Goal: Participate in discussion

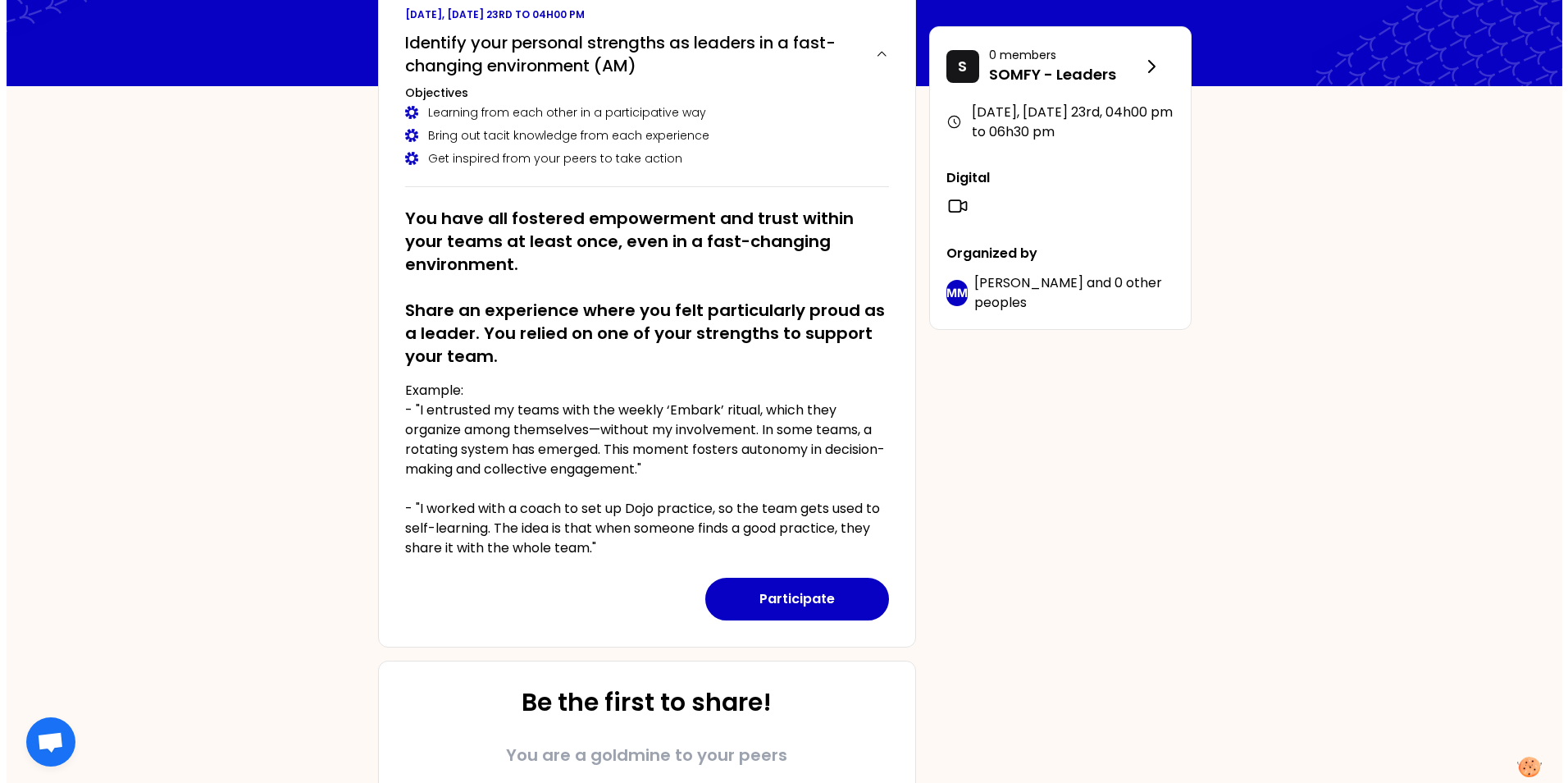
scroll to position [60, 0]
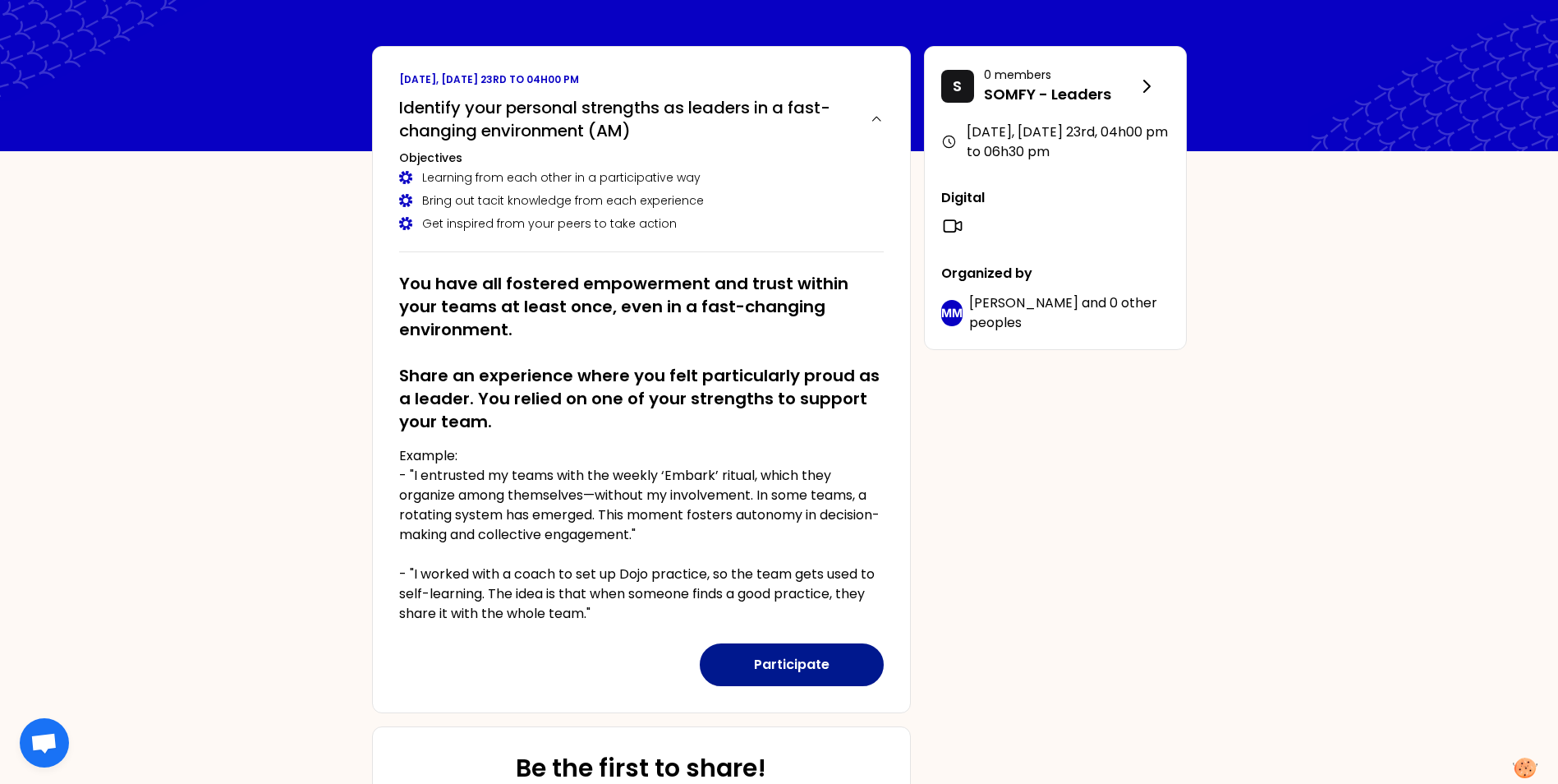
click at [794, 658] on button "Participate" at bounding box center [791, 665] width 184 height 42
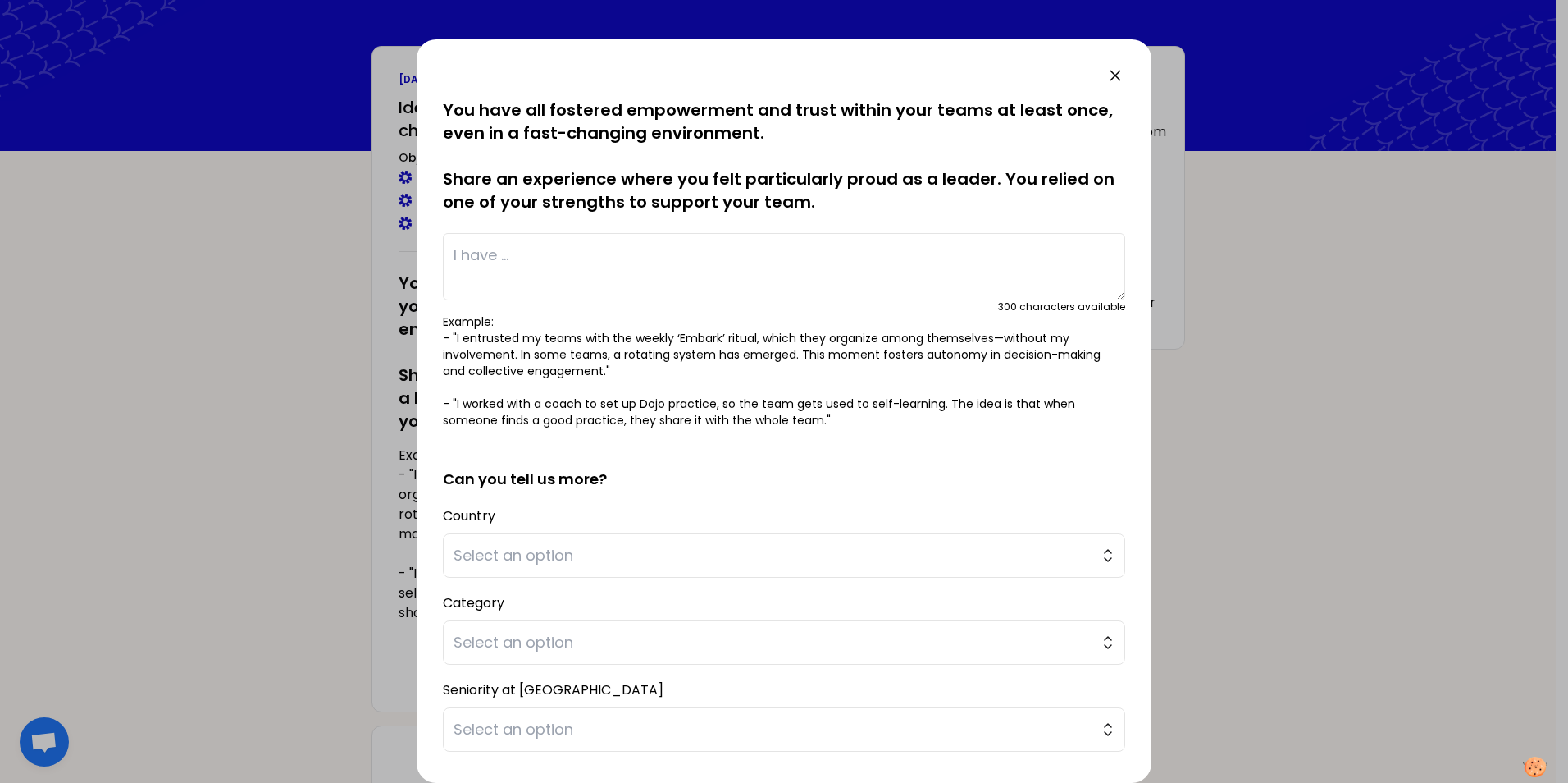
click at [501, 282] on textarea at bounding box center [784, 266] width 683 height 67
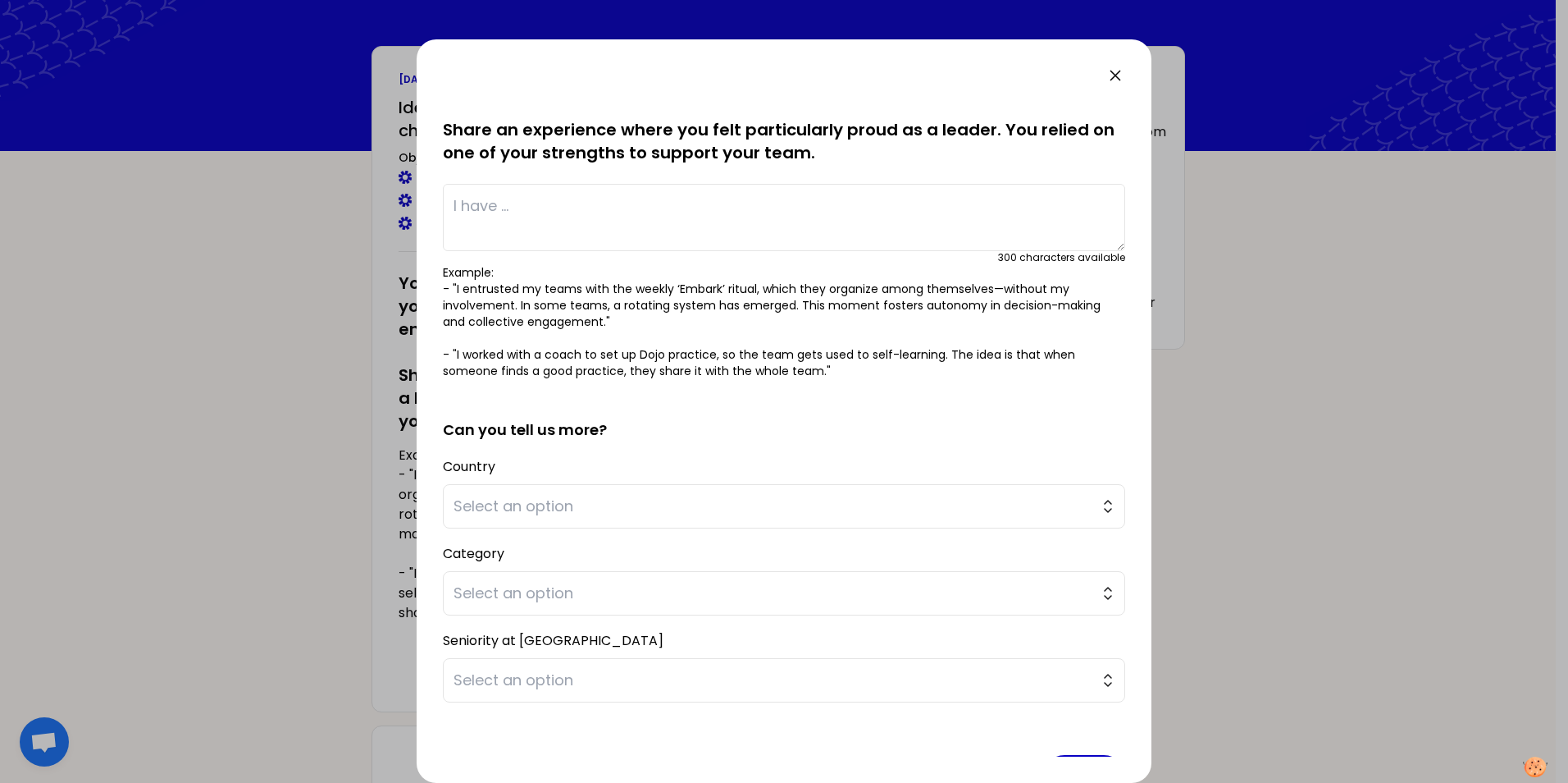
scroll to position [104, 0]
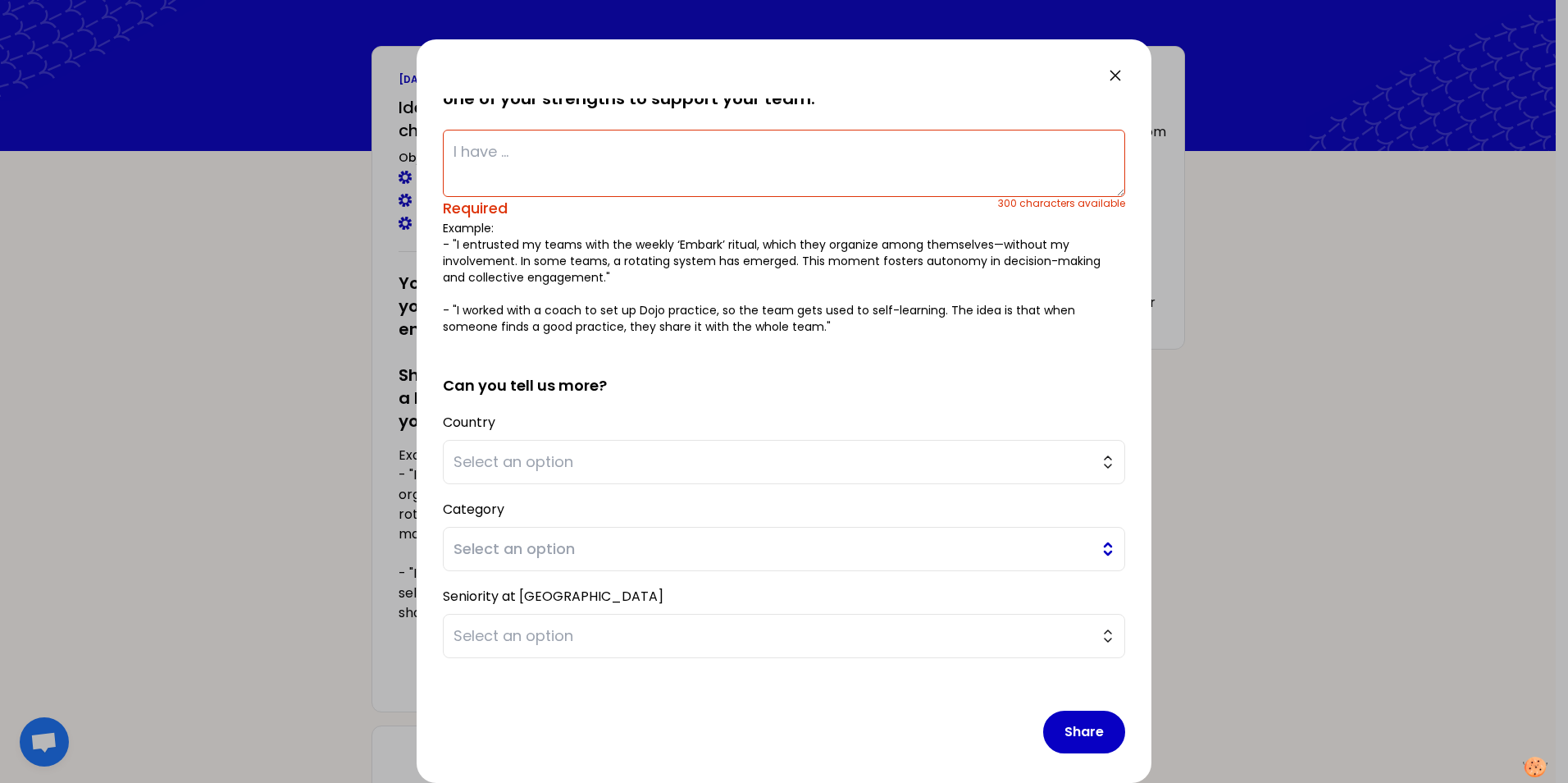
click at [783, 542] on span "Select an option" at bounding box center [772, 548] width 638 height 23
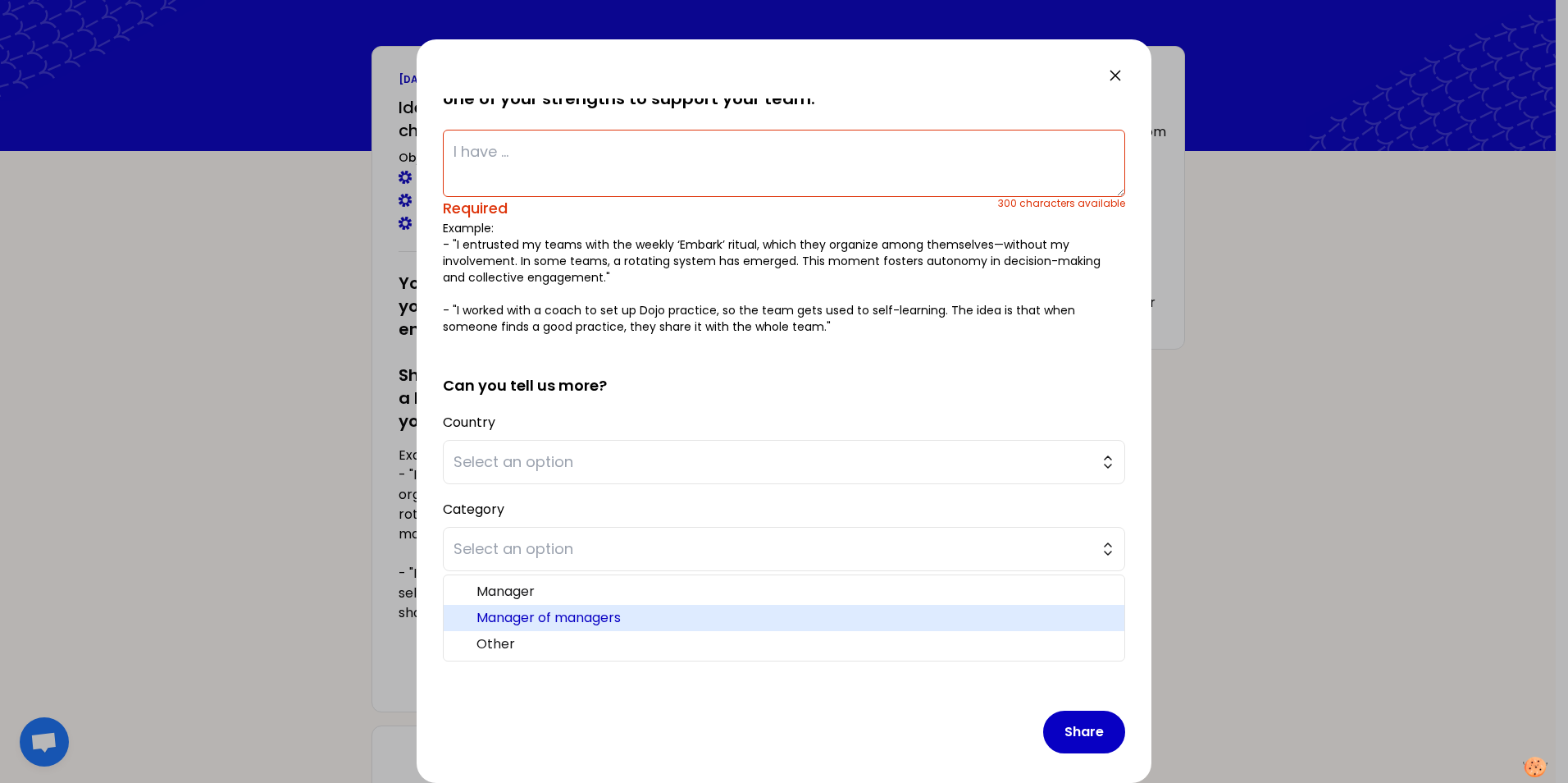
click at [535, 618] on span "Manager of managers" at bounding box center [794, 617] width 635 height 19
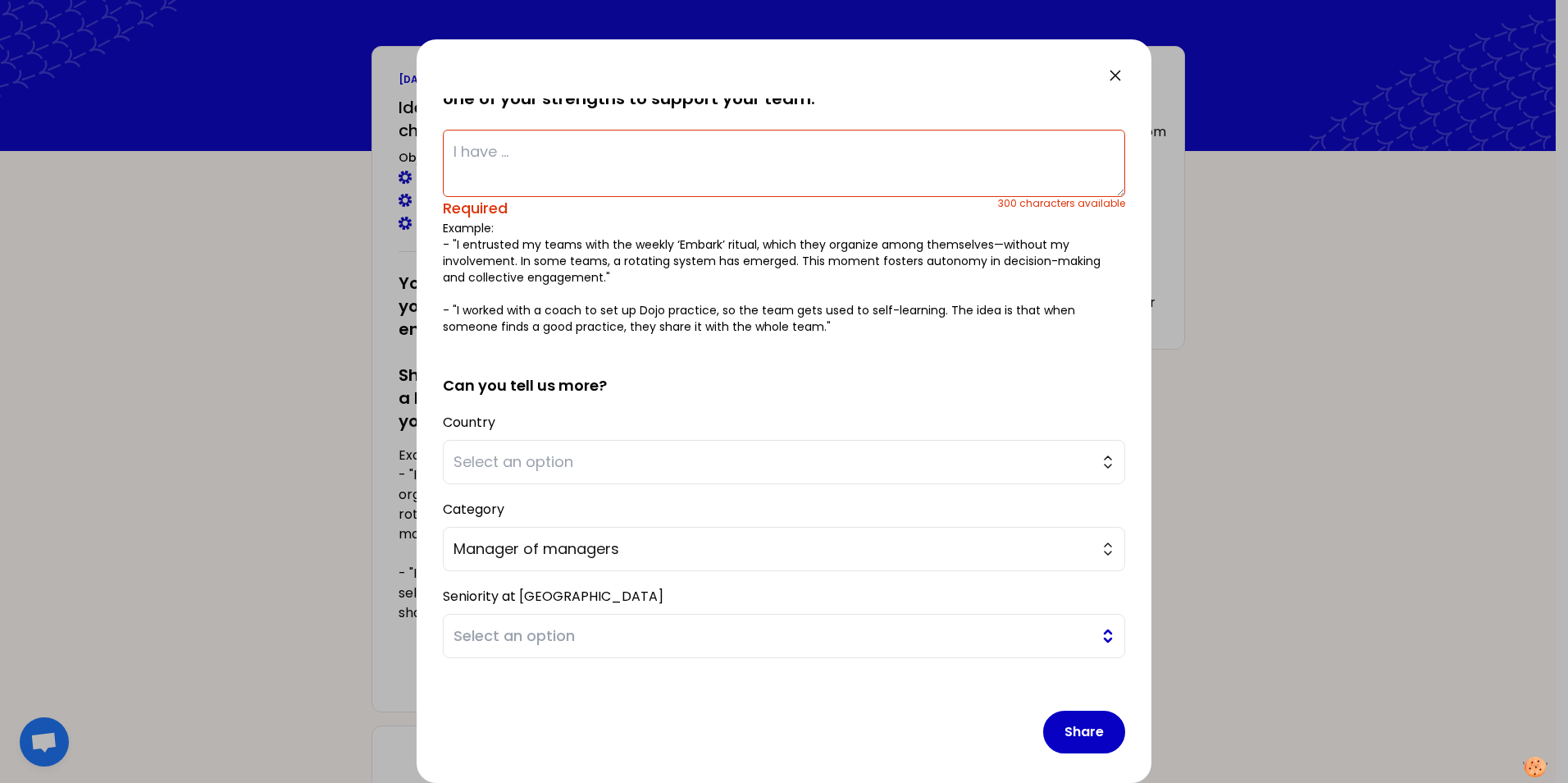
click at [539, 644] on span "Select an option" at bounding box center [772, 635] width 638 height 23
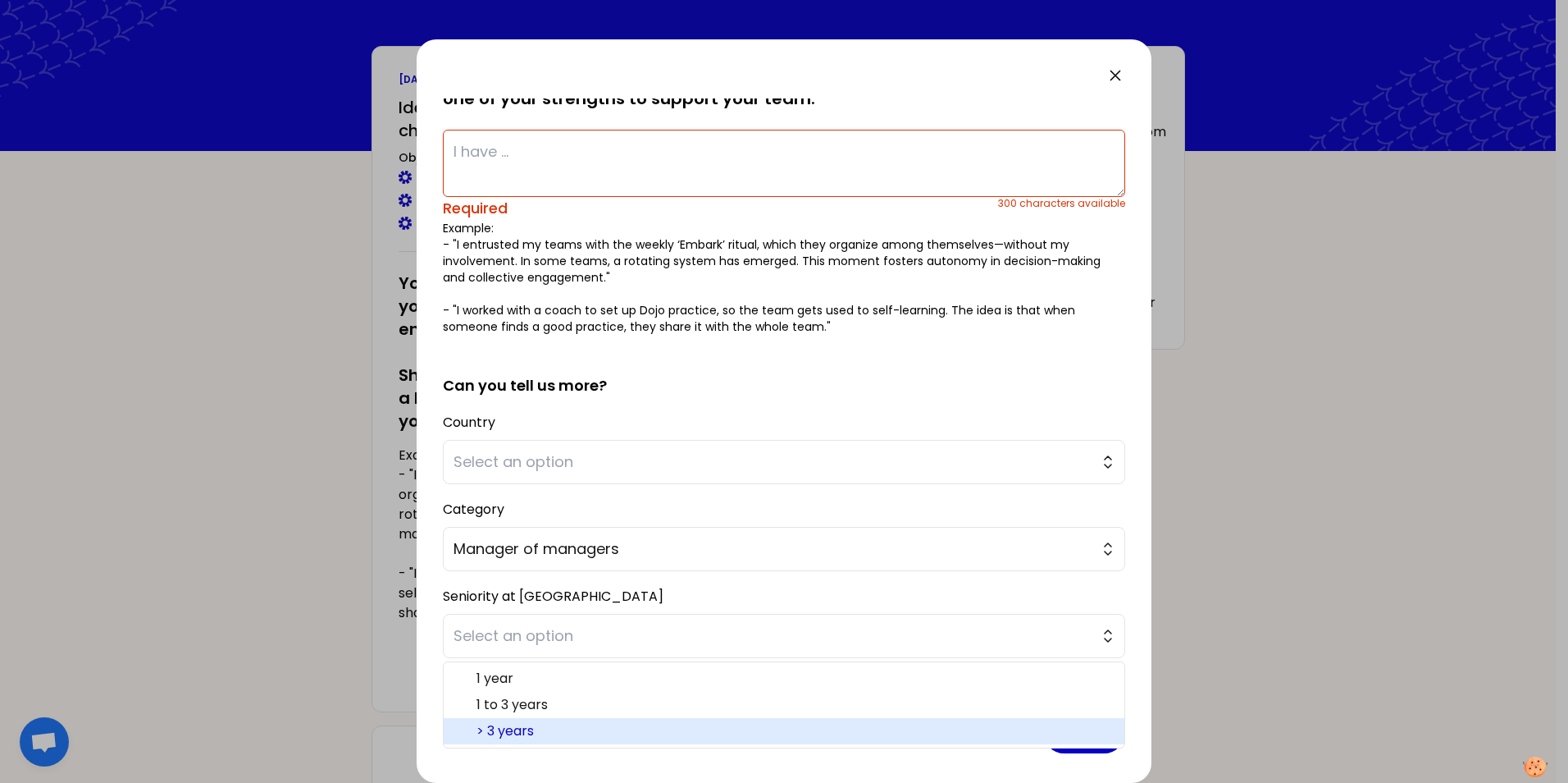
click at [524, 721] on li "> 3 years" at bounding box center [784, 731] width 681 height 27
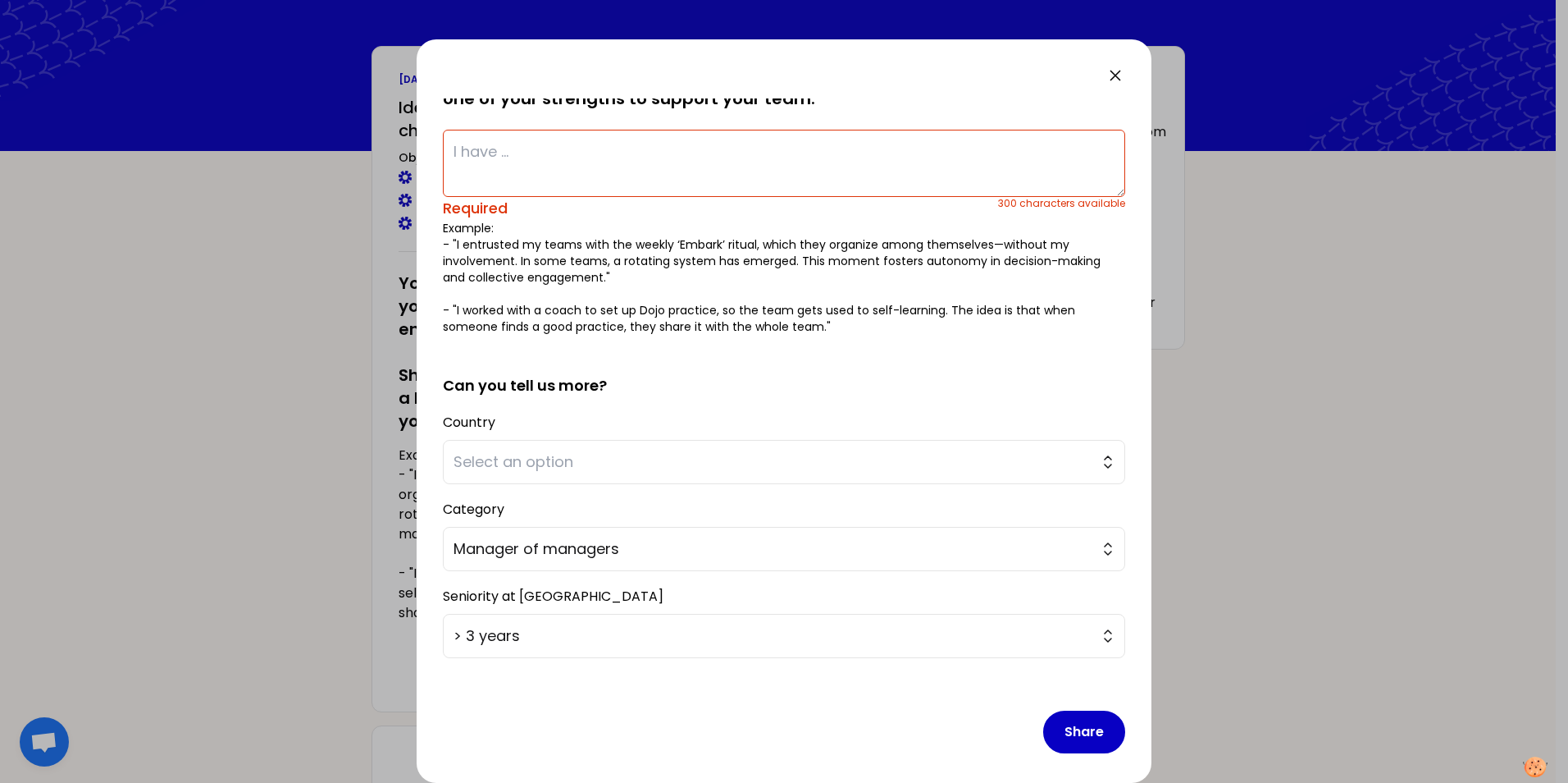
click at [561, 717] on div "Share" at bounding box center [784, 719] width 683 height 95
click at [609, 469] on span "Select an option" at bounding box center [772, 462] width 638 height 23
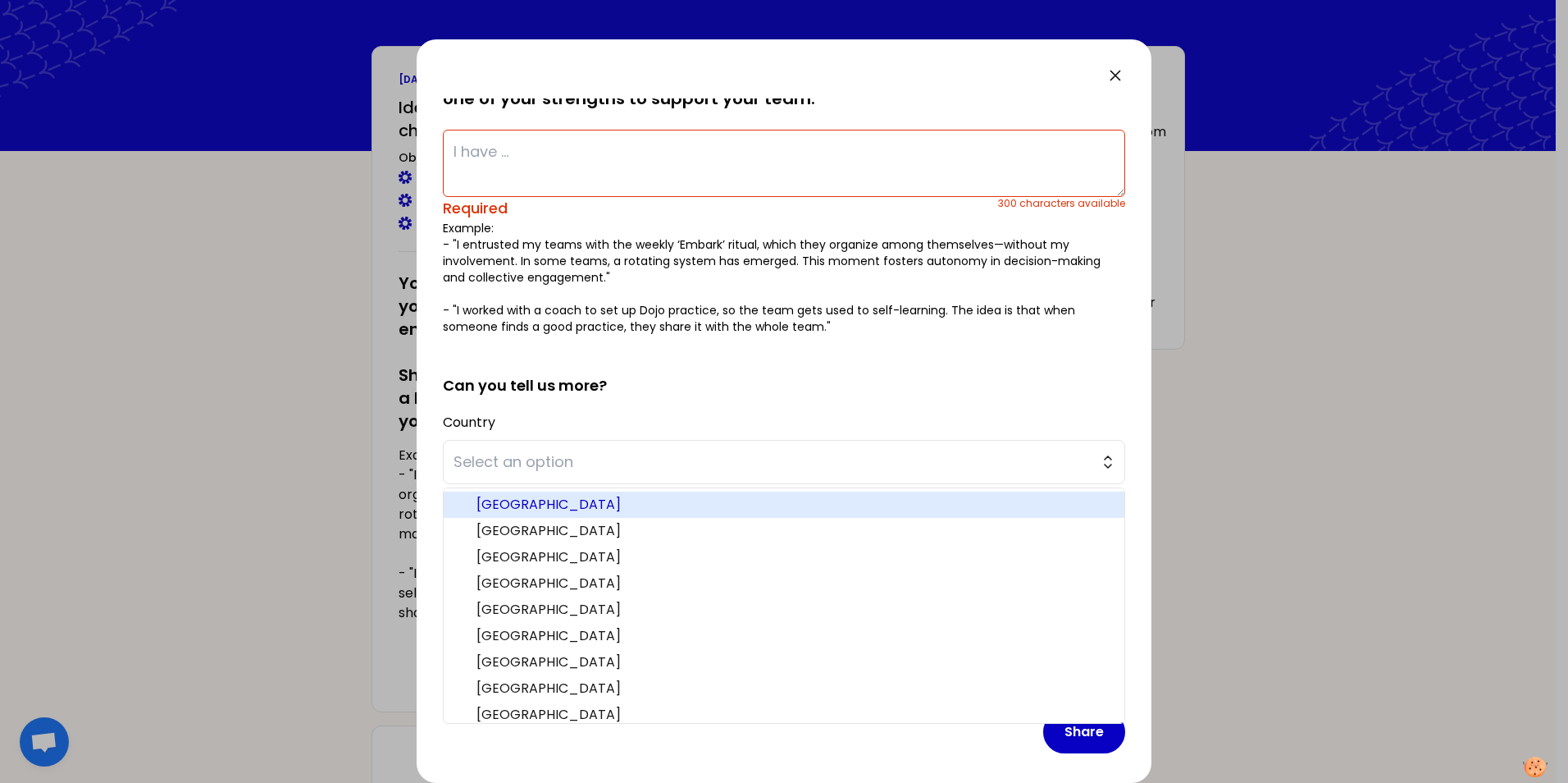
click at [545, 508] on span "[GEOGRAPHIC_DATA]" at bounding box center [794, 504] width 635 height 19
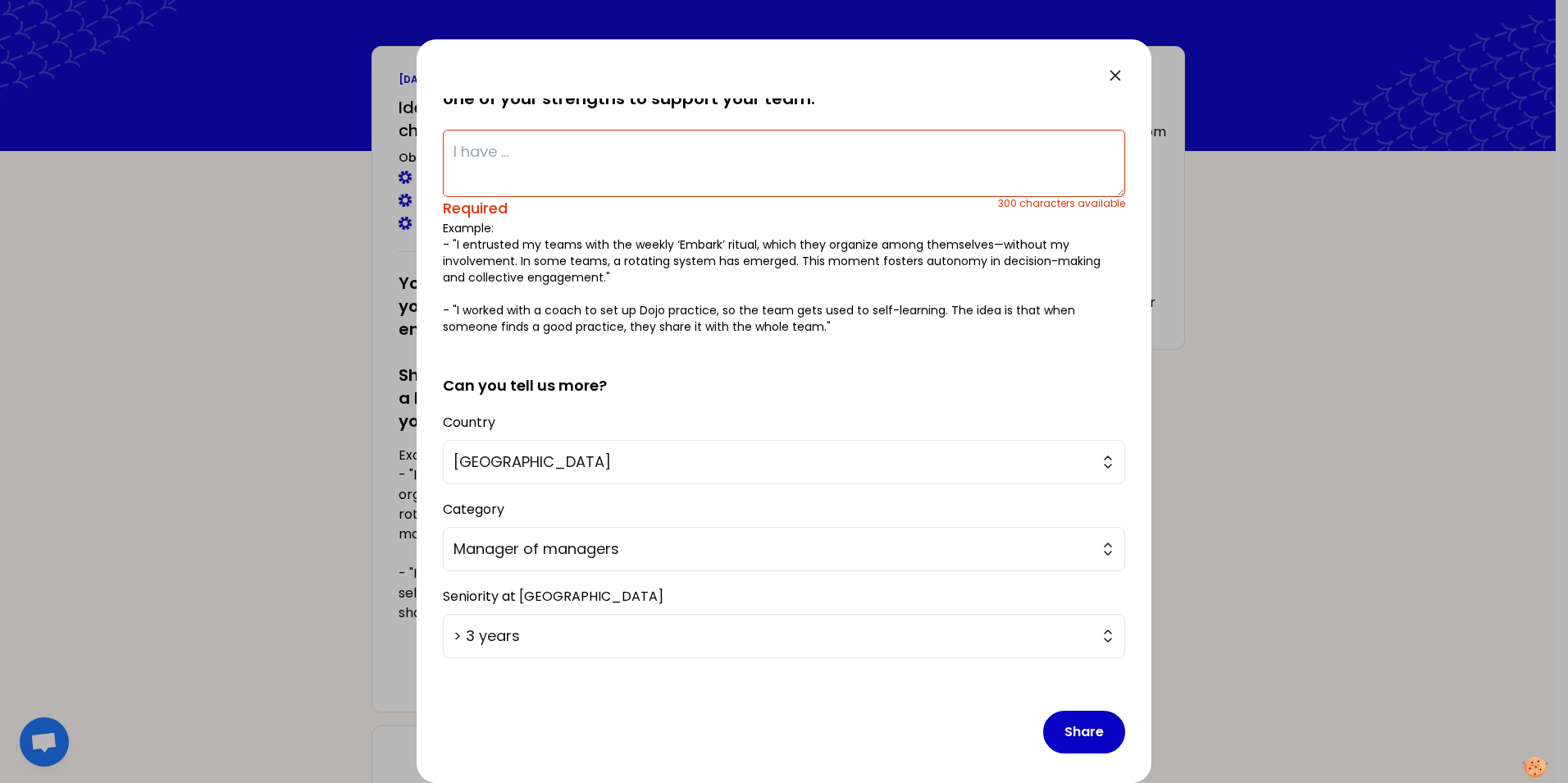
click at [564, 743] on div "Share" at bounding box center [784, 719] width 683 height 95
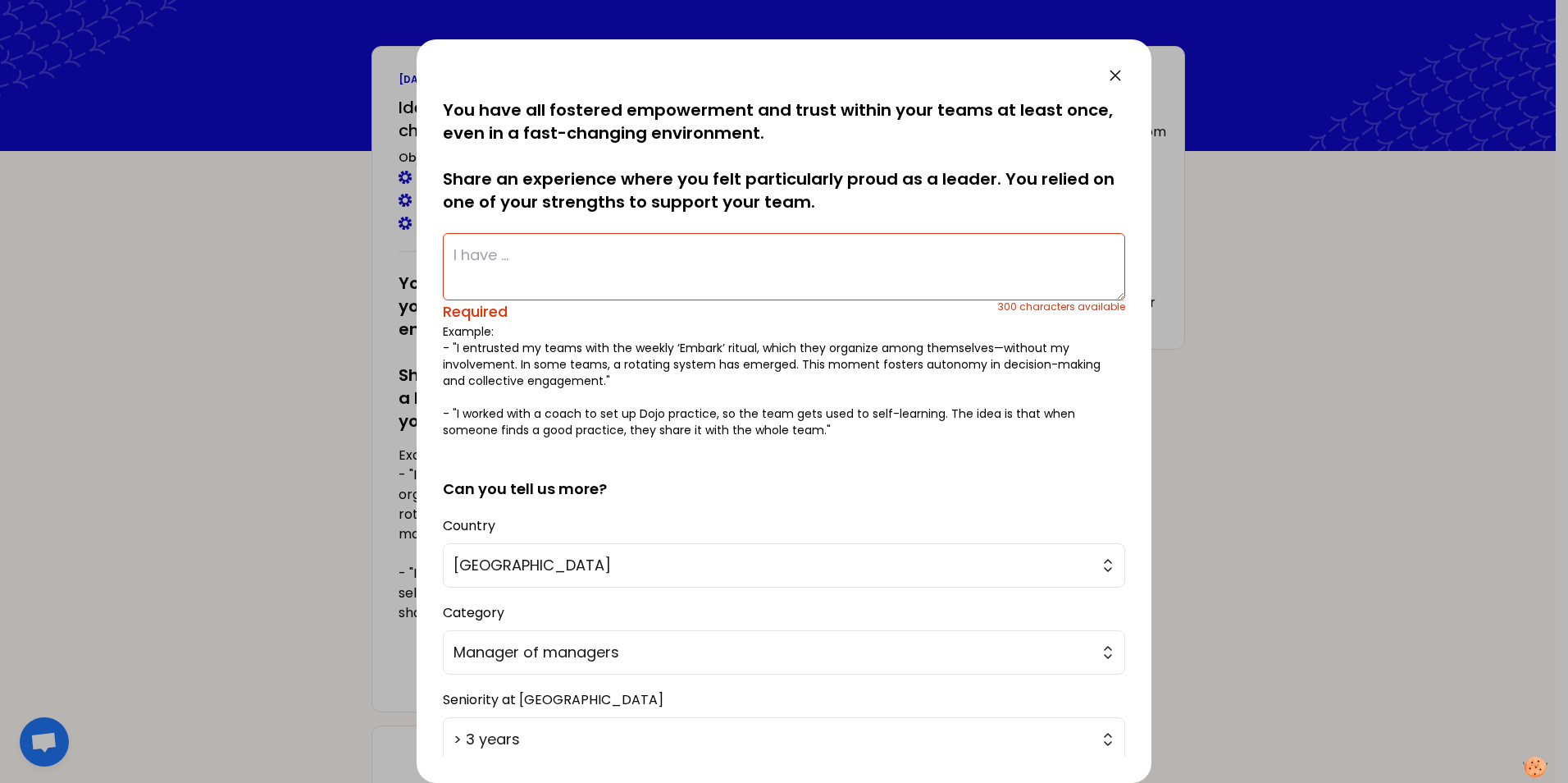
click at [511, 249] on textarea at bounding box center [784, 266] width 683 height 67
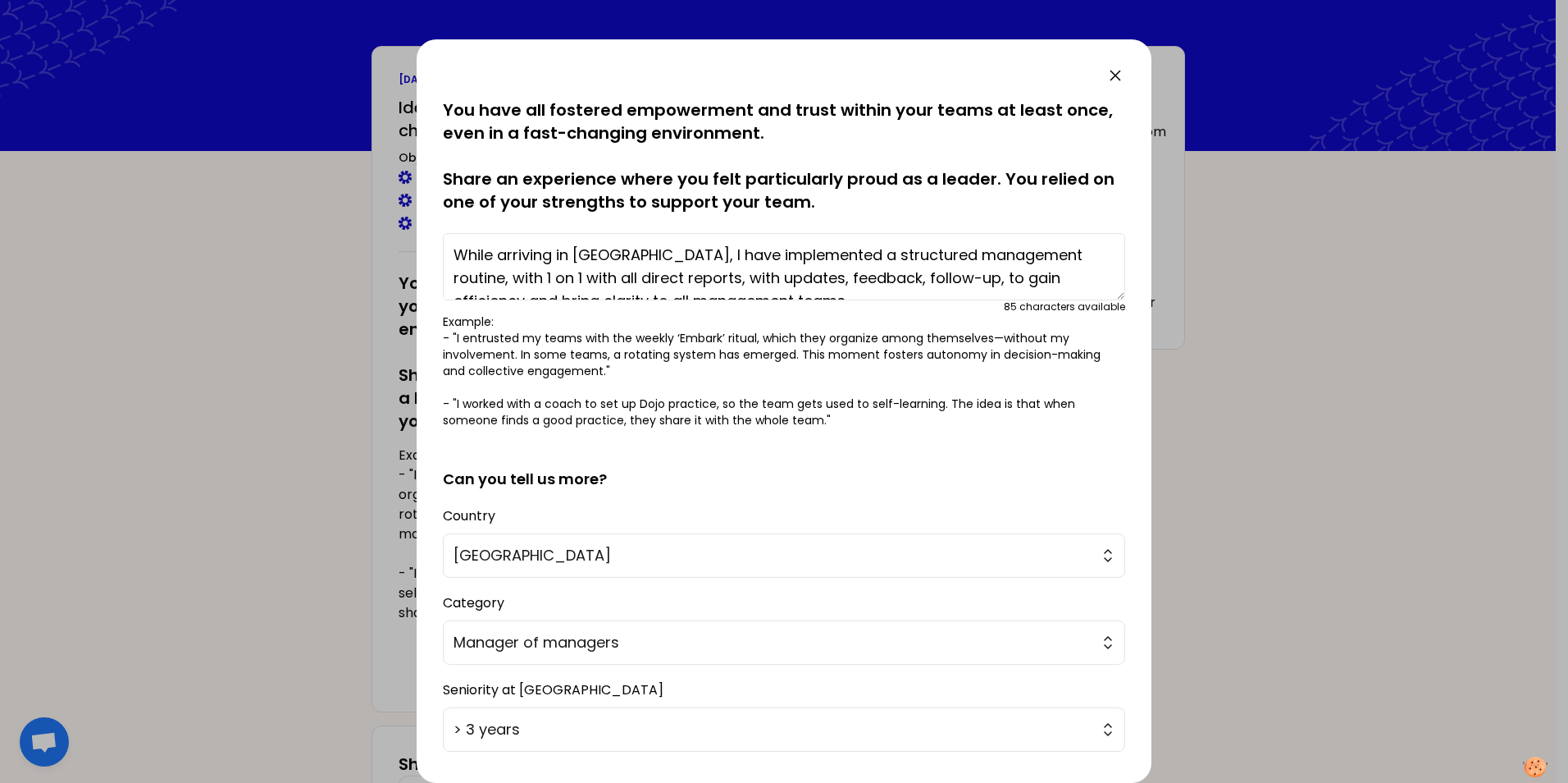
scroll to position [23, 0]
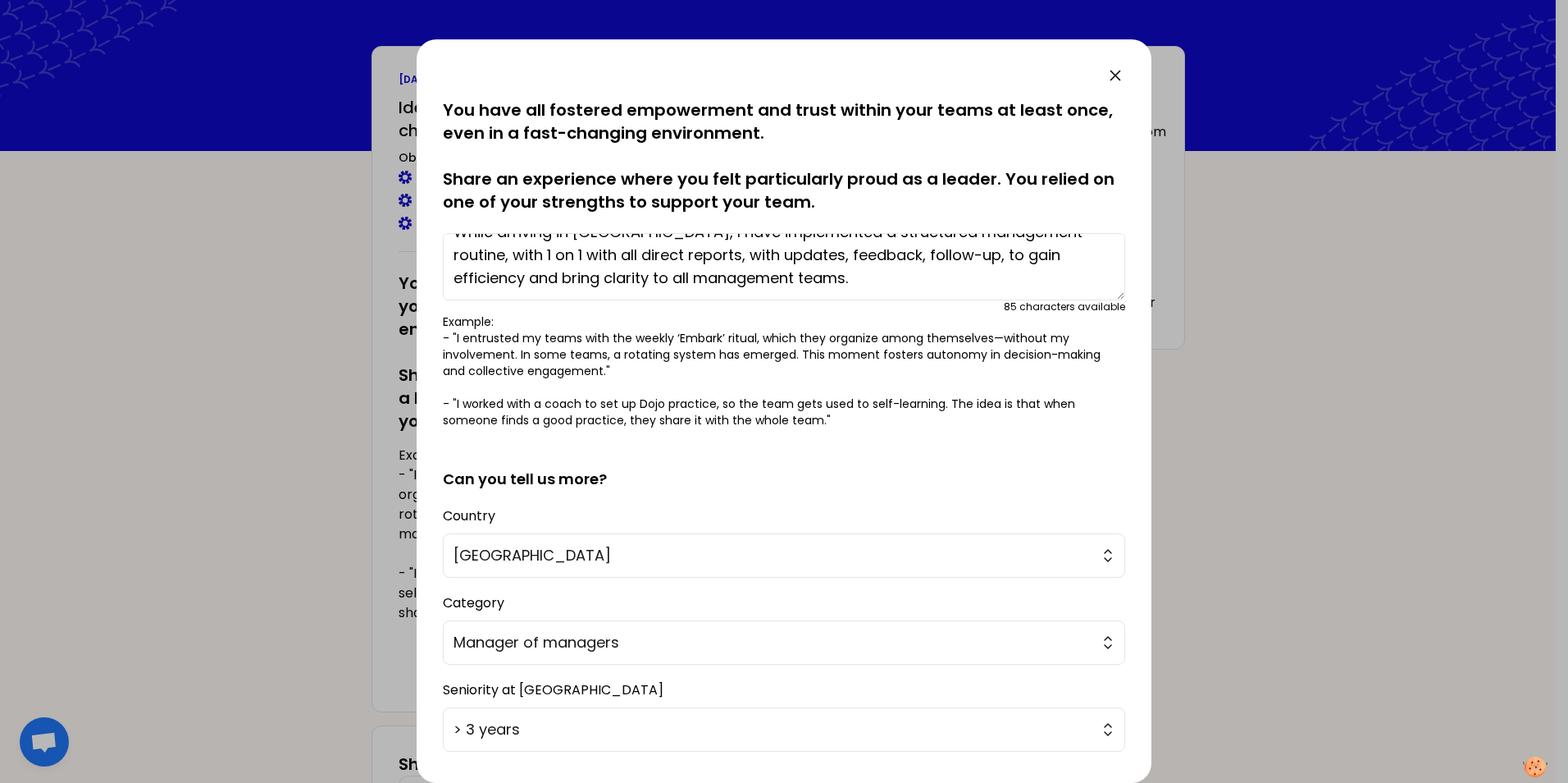
click at [1038, 255] on textarea "While arriving in [GEOGRAPHIC_DATA], I have implemented a structured management…" at bounding box center [784, 266] width 683 height 67
click at [541, 280] on textarea "While arriving in [GEOGRAPHIC_DATA], I have implemented a structured management…" at bounding box center [784, 266] width 683 height 67
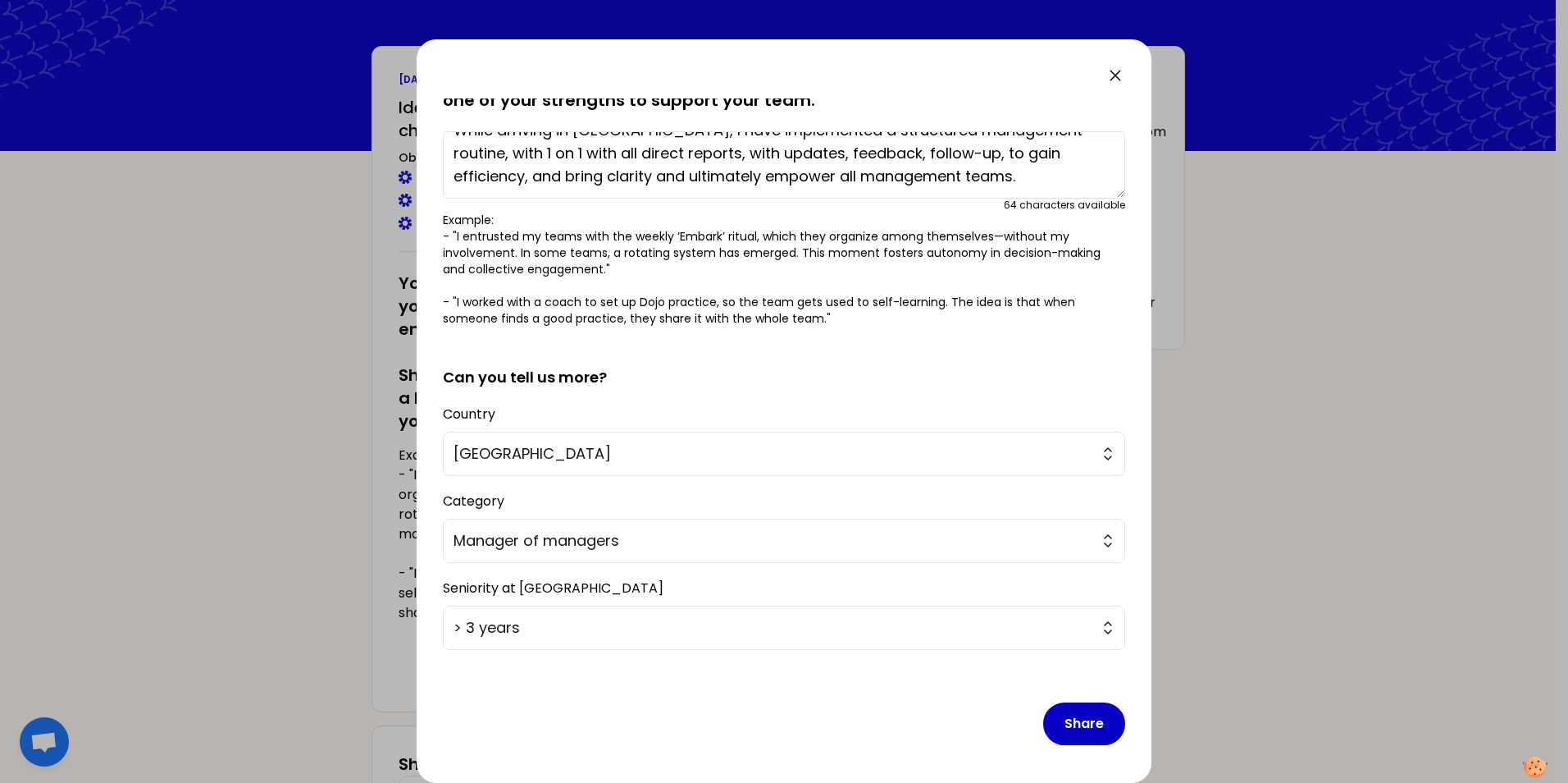
scroll to position [104, 0]
type textarea "While arriving in [GEOGRAPHIC_DATA], I have implemented a structured management…"
click at [1057, 724] on button "Share" at bounding box center [1084, 721] width 82 height 42
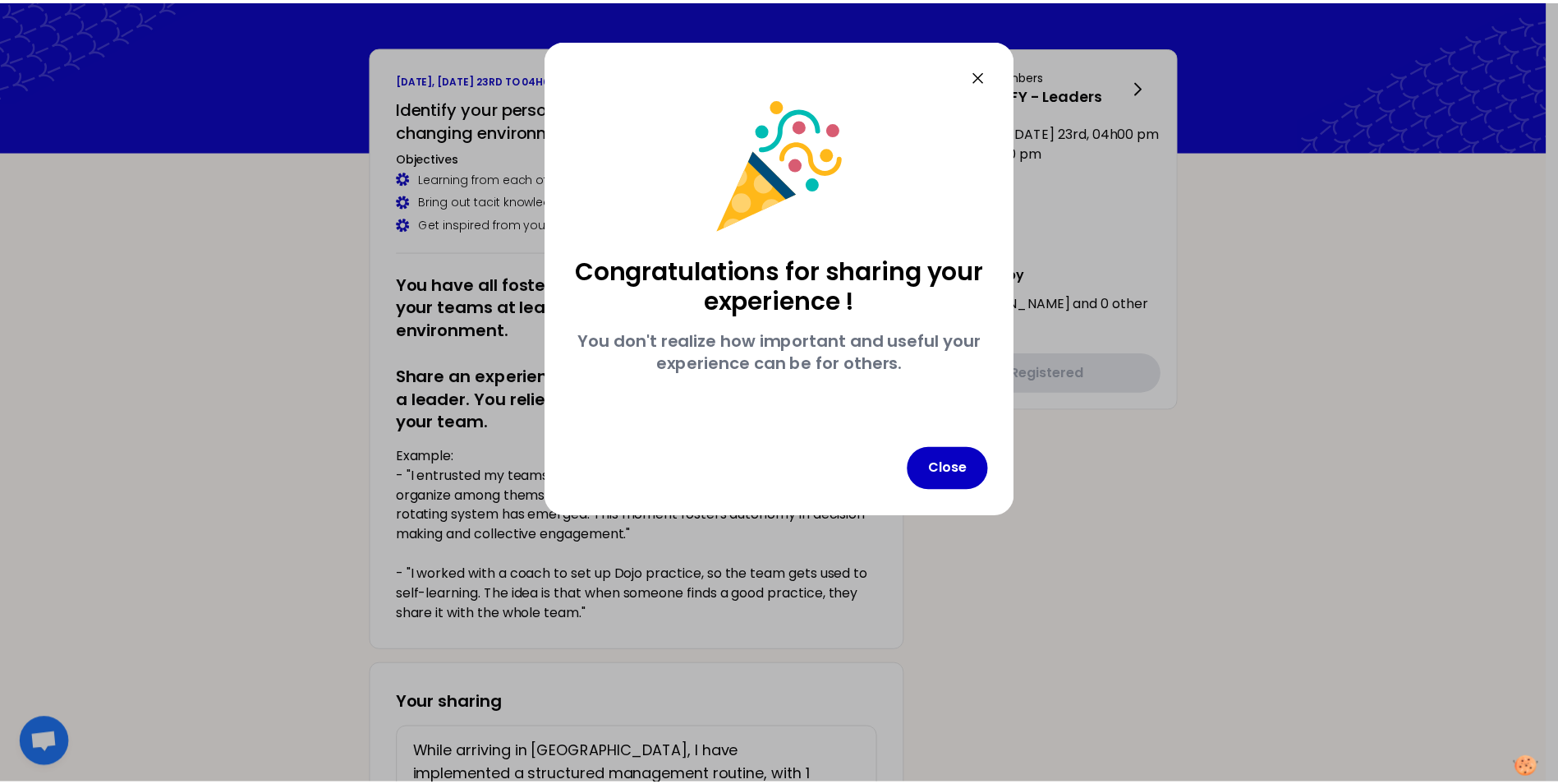
scroll to position [0, 0]
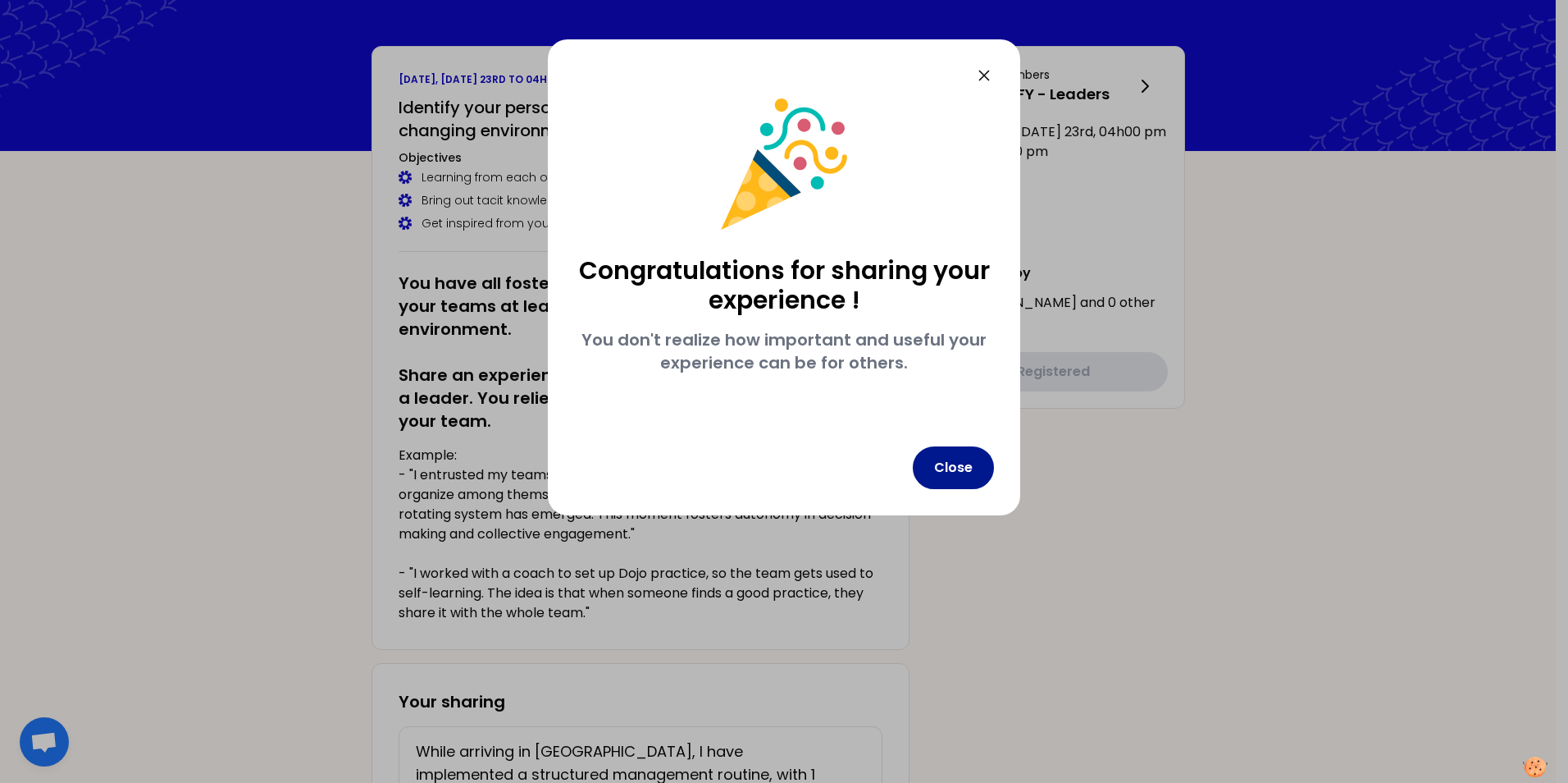
click at [943, 450] on button "Close" at bounding box center [953, 467] width 81 height 42
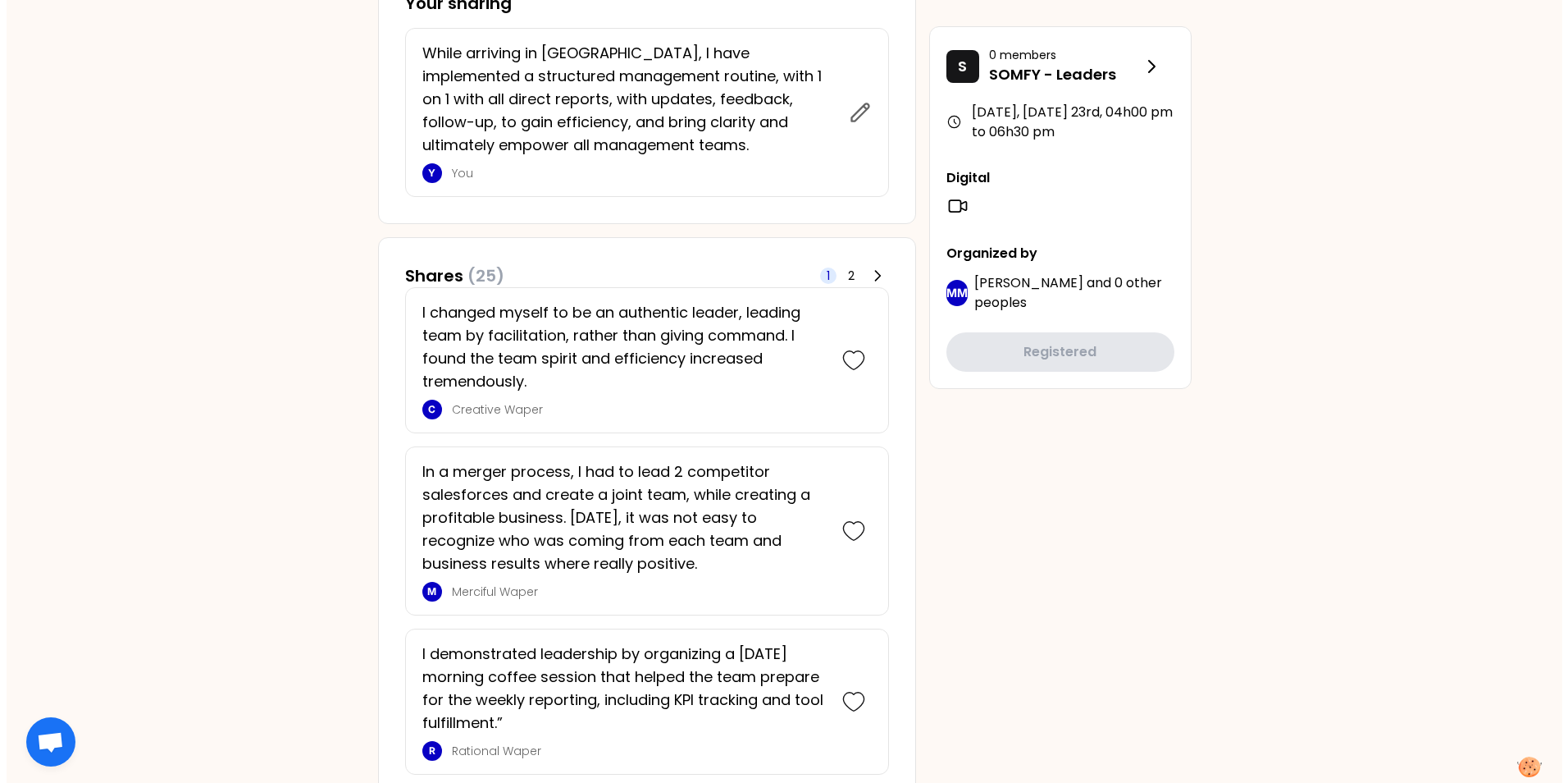
scroll to position [738, 0]
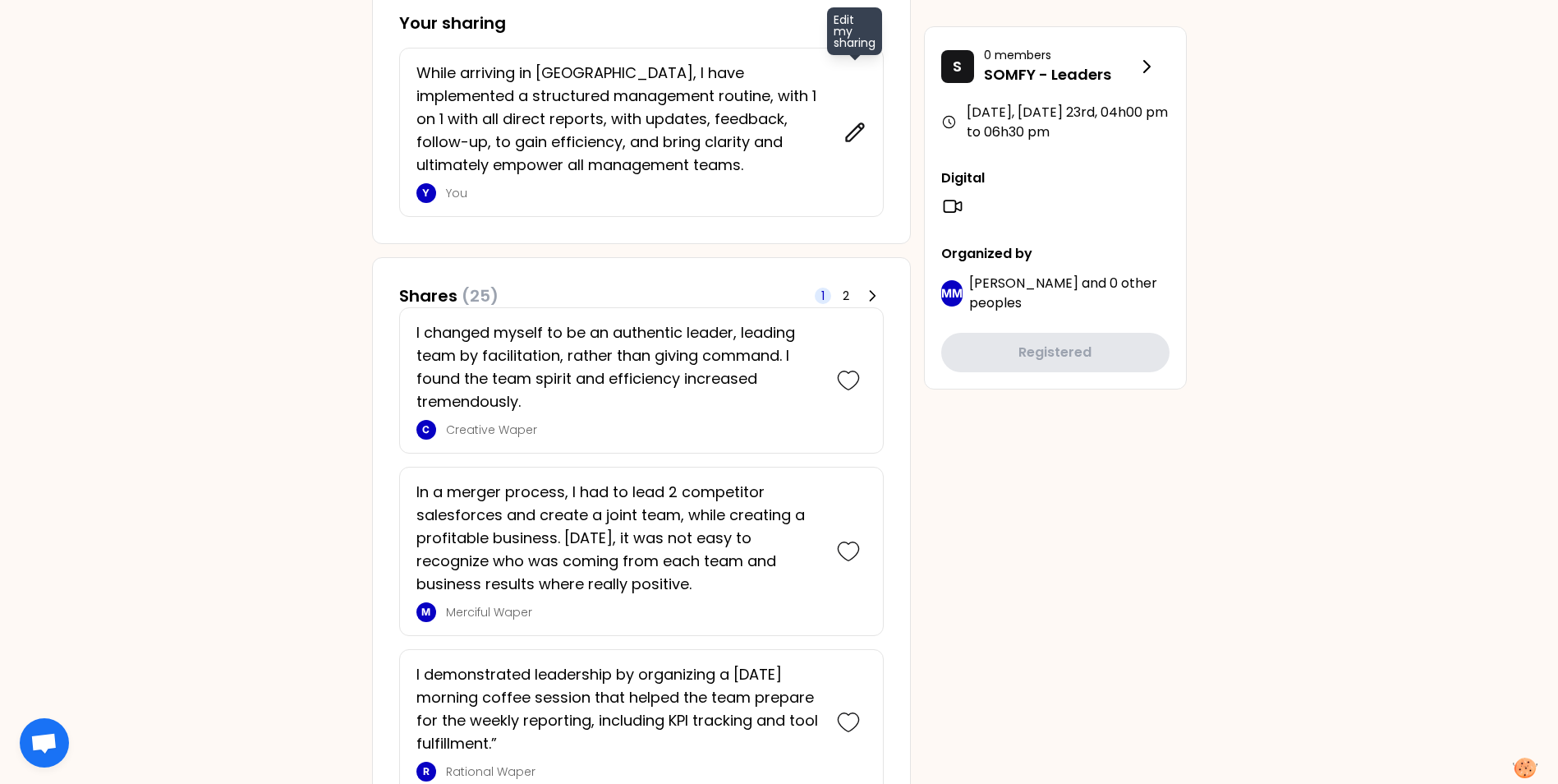
click at [856, 139] on icon at bounding box center [855, 131] width 23 height 23
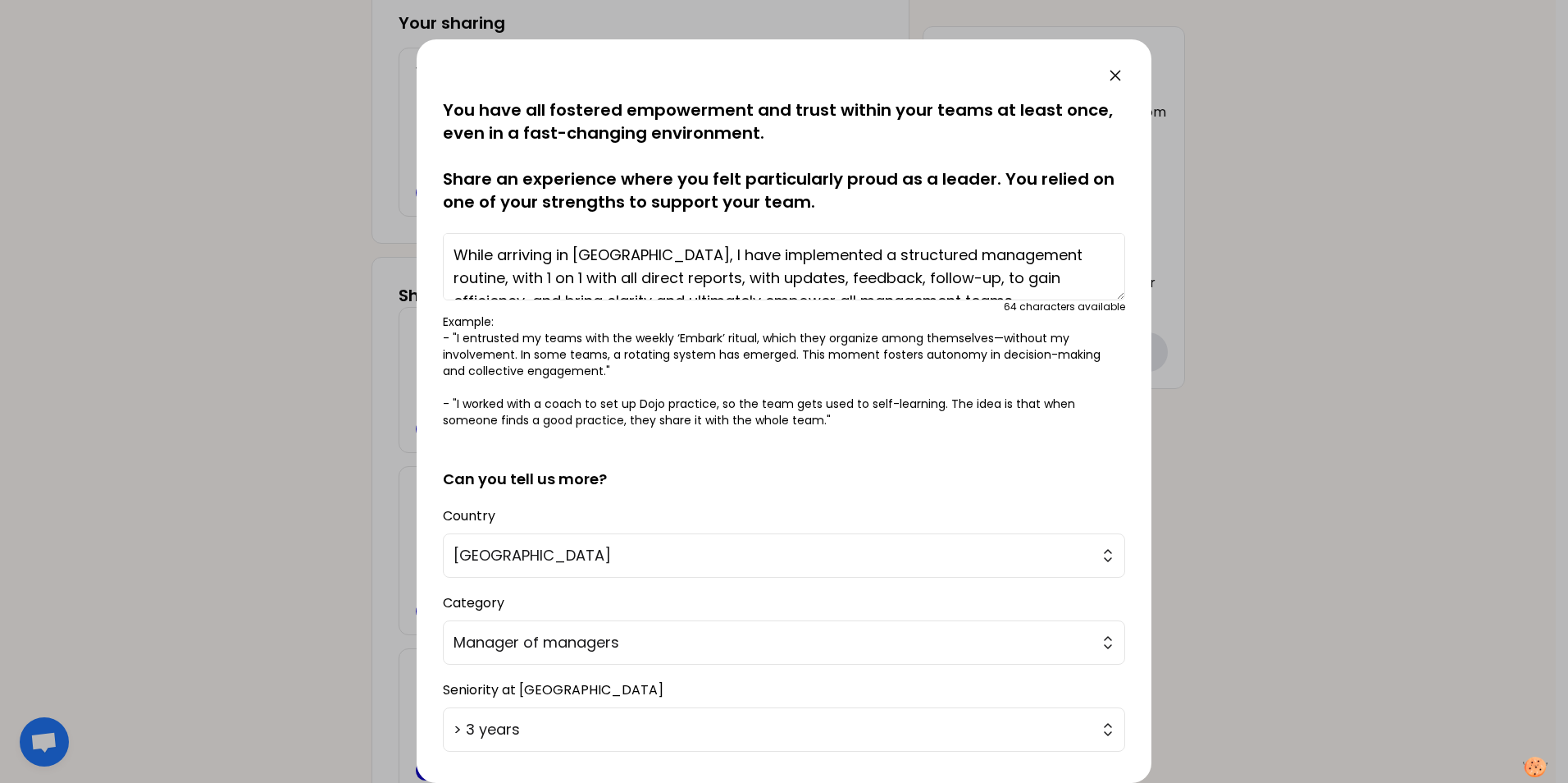
click at [603, 254] on textarea "While arriving in [GEOGRAPHIC_DATA], I have implemented a structured management…" at bounding box center [784, 266] width 683 height 67
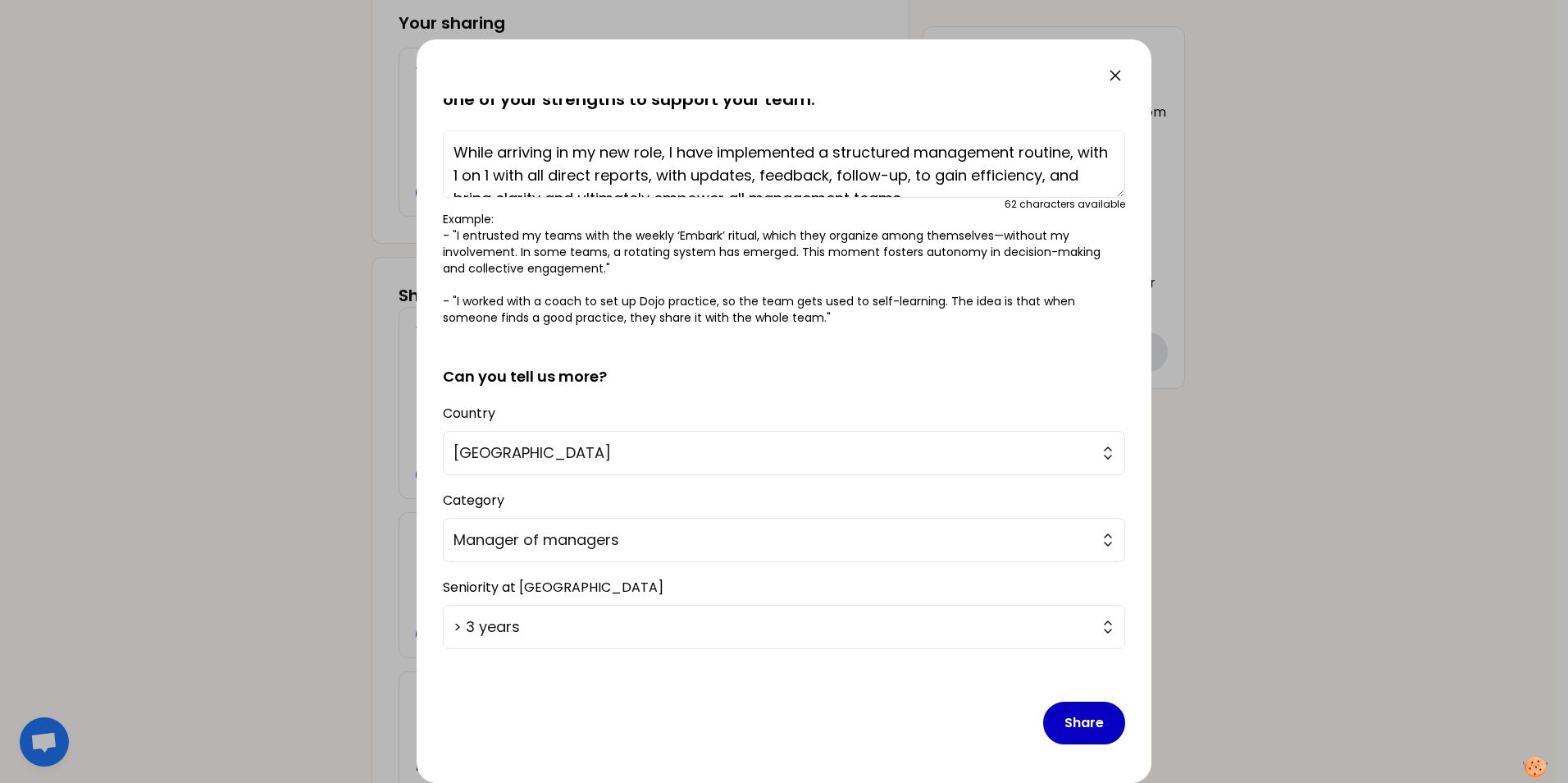
scroll to position [104, 0]
type textarea "While arriving in my new role, I have implemented a structured management routi…"
click at [1074, 726] on button "Share" at bounding box center [1084, 721] width 82 height 42
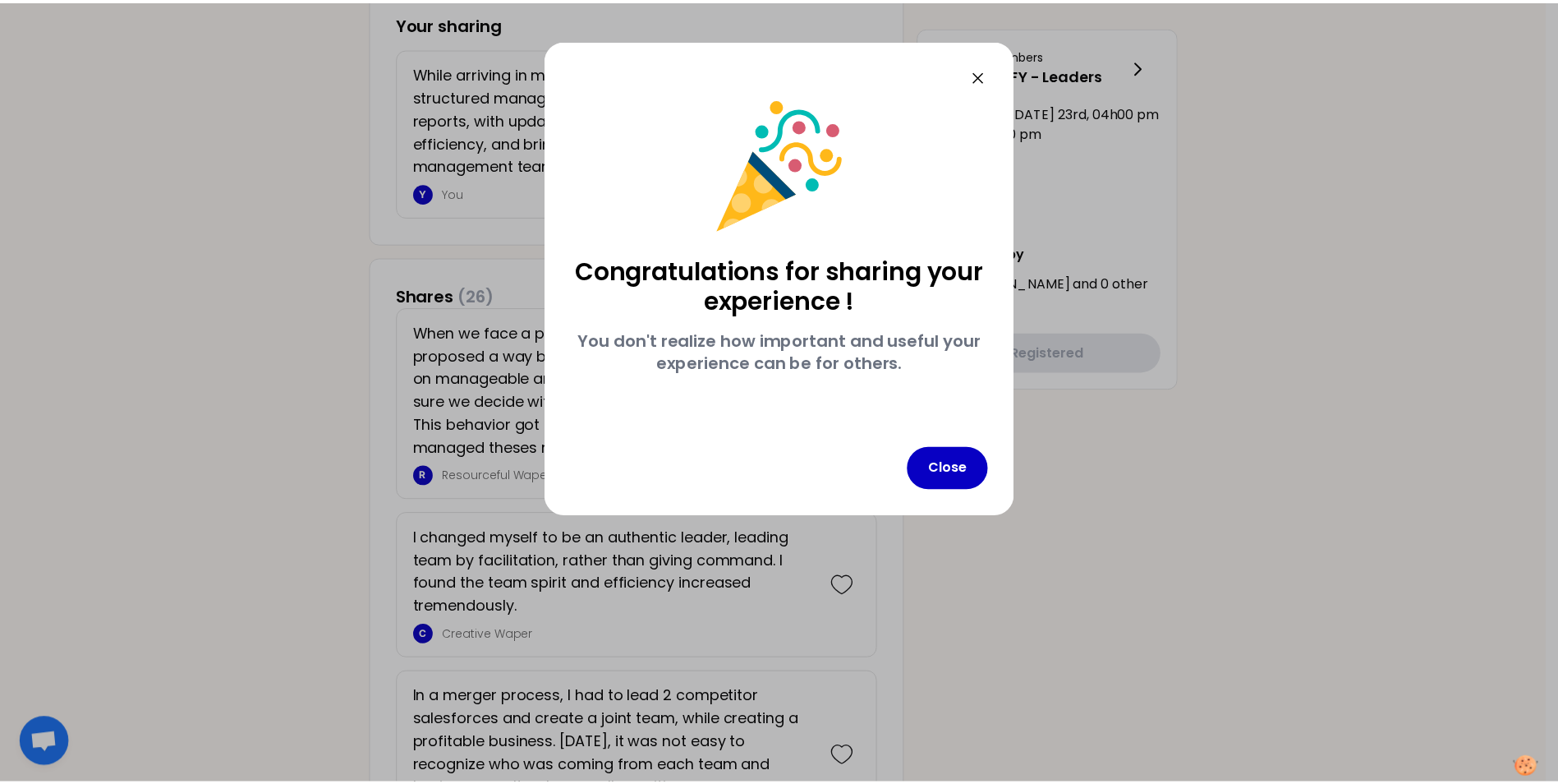
scroll to position [0, 0]
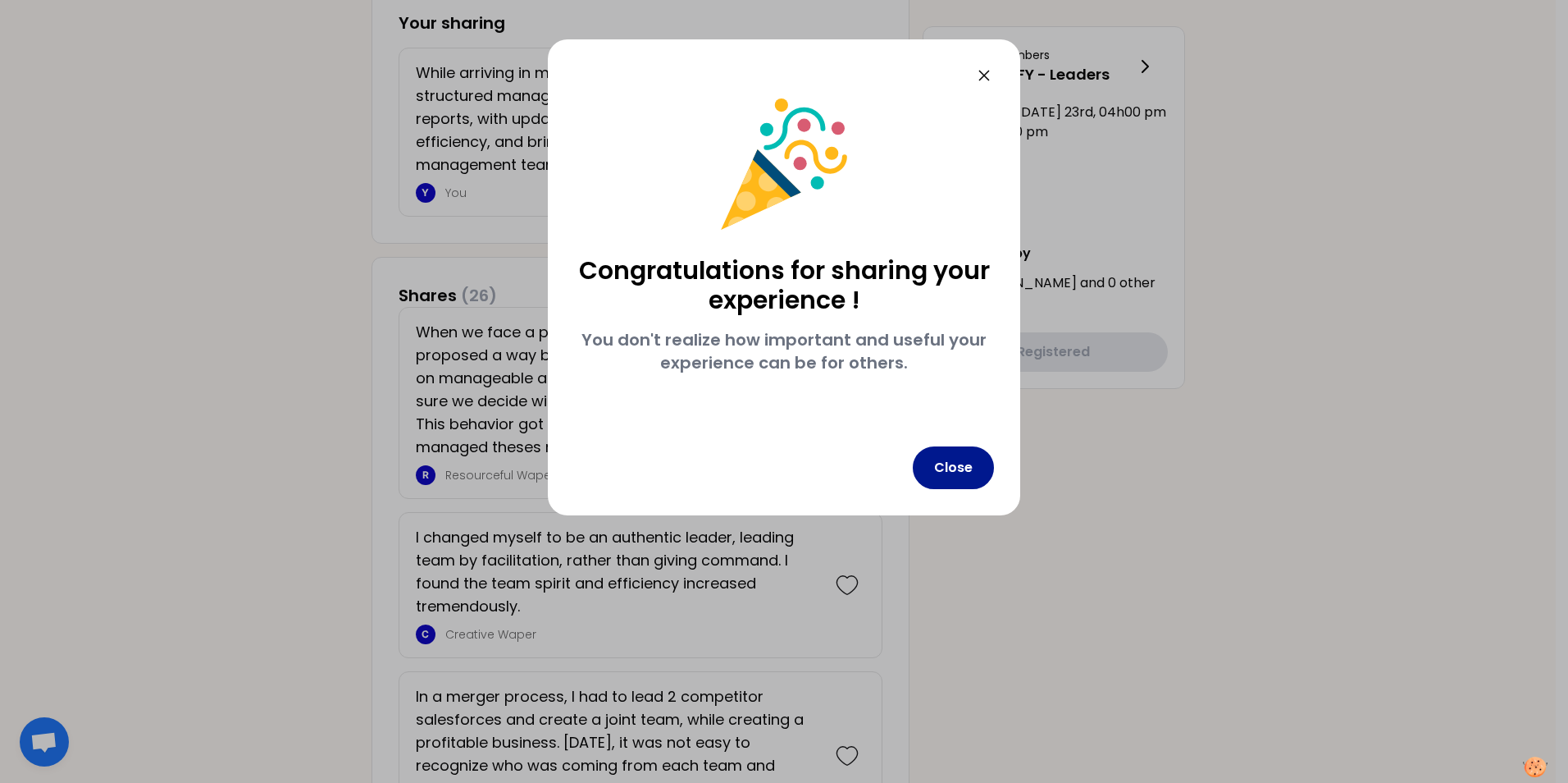
click at [943, 459] on button "Close" at bounding box center [953, 467] width 81 height 42
